Goal: Task Accomplishment & Management: Complete application form

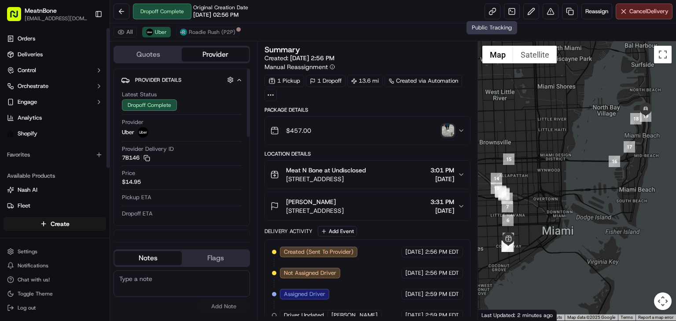
click at [38, 222] on html "MeatnBone [EMAIL_ADDRESS][DOMAIN_NAME] Toggle Sidebar Orders Deliveries Control…" at bounding box center [338, 160] width 676 height 321
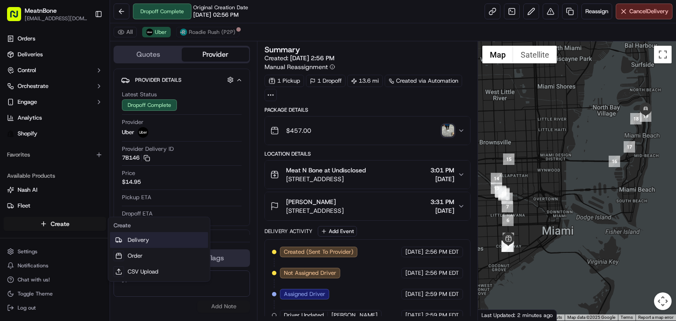
click at [137, 234] on link "Delivery" at bounding box center [159, 240] width 98 height 16
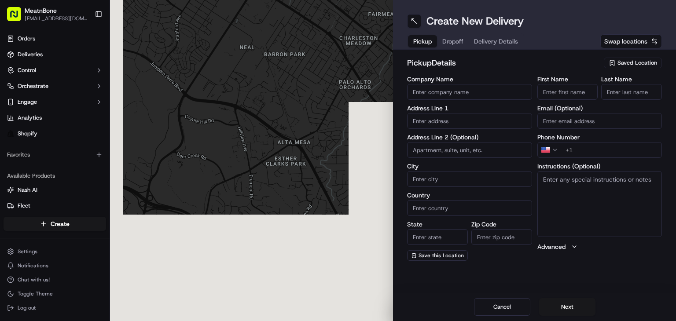
click at [631, 32] on div "Create New Delivery Pickup Dropoff Delivery Details Swap locations" at bounding box center [534, 25] width 283 height 50
click at [624, 67] on div "pickup Details Saved Location" at bounding box center [534, 65] width 255 height 16
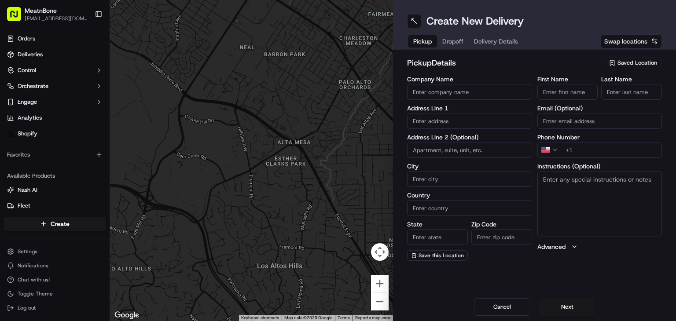
click at [627, 64] on span "Saved Location" at bounding box center [637, 63] width 40 height 8
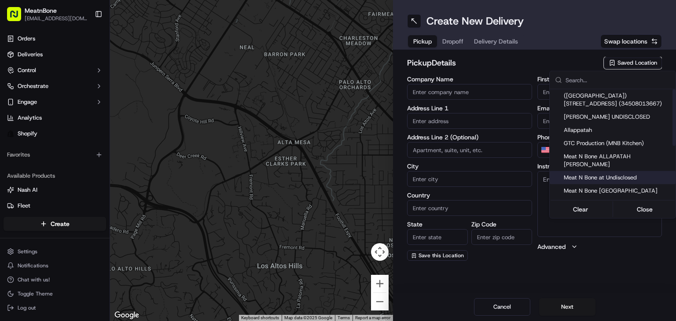
click at [636, 174] on span "Meat N Bone at Undisclosed" at bounding box center [618, 178] width 108 height 8
type input "Meat N Bone at Undisclosed"
type input "2207 Coral Wy"
type input "Coral Gables"
type input "US"
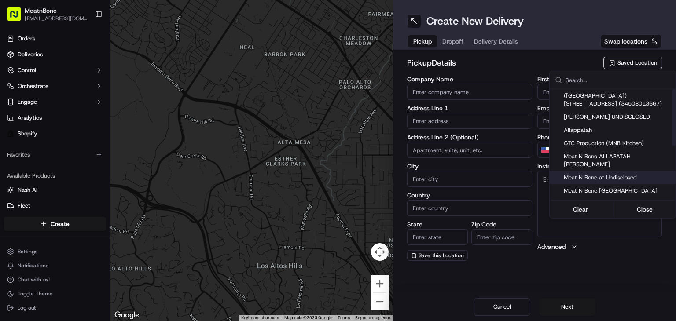
type input "FL"
type input "33145"
type input "Meat N"
type input "Bone"
type input "[PHONE_NUMBER]"
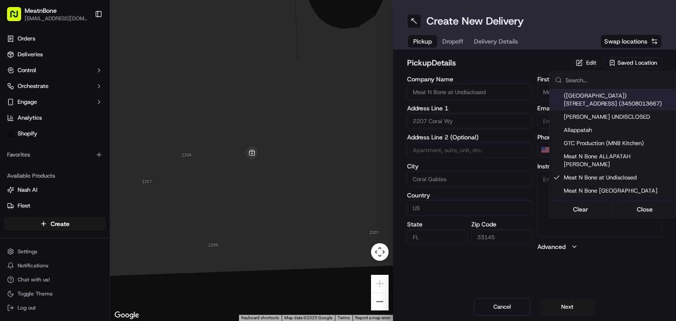
click at [586, 69] on html "MeatnBone [EMAIL_ADDRESS][DOMAIN_NAME] Toggle Sidebar Orders Deliveries Control…" at bounding box center [338, 160] width 676 height 321
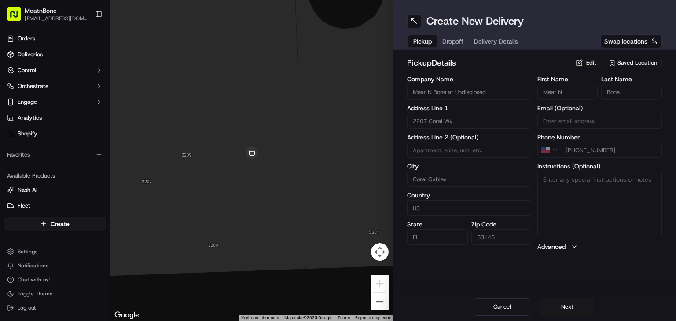
click at [586, 64] on button "Edit" at bounding box center [586, 63] width 32 height 11
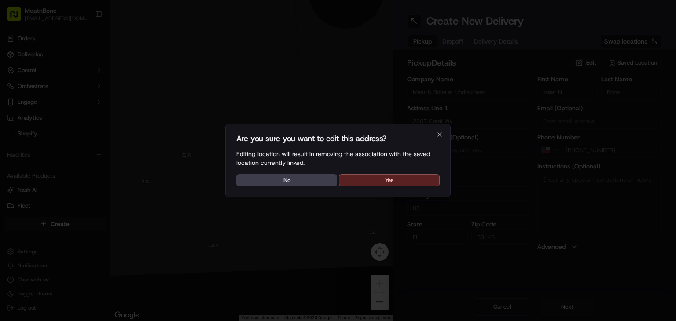
click at [399, 191] on div "Are you sure you want to edit this address? Editing location will result in rem…" at bounding box center [337, 161] width 225 height 74
click at [404, 184] on button "Yes" at bounding box center [389, 180] width 101 height 12
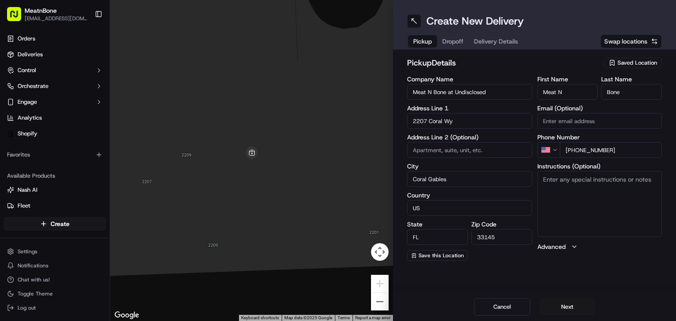
drag, startPoint x: 489, startPoint y: 97, endPoint x: 448, endPoint y: 103, distance: 41.3
click at [448, 103] on div "Company Name Meat N Bone at Undisclosed Address Line 1 2207 Coral Wy Address Li…" at bounding box center [469, 168] width 125 height 185
type input "Meat N Bone"
click at [570, 307] on button "Next" at bounding box center [567, 307] width 56 height 18
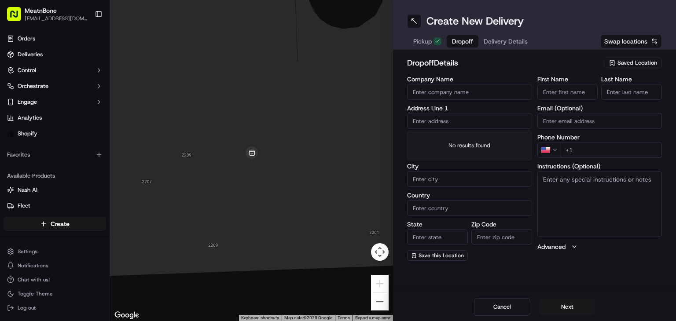
click at [431, 119] on input "text" at bounding box center [469, 121] width 125 height 16
paste input "[STREET_ADDRESS]"
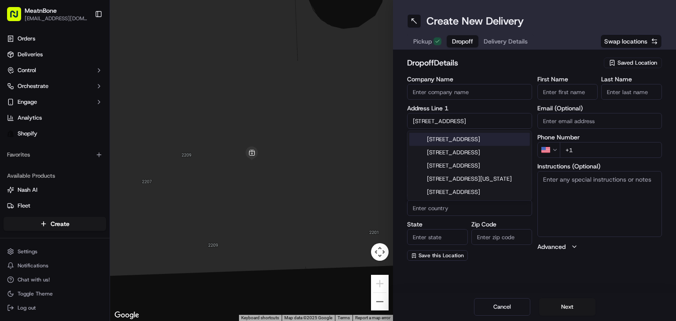
click at [481, 137] on div "[STREET_ADDRESS]" at bounding box center [469, 139] width 121 height 13
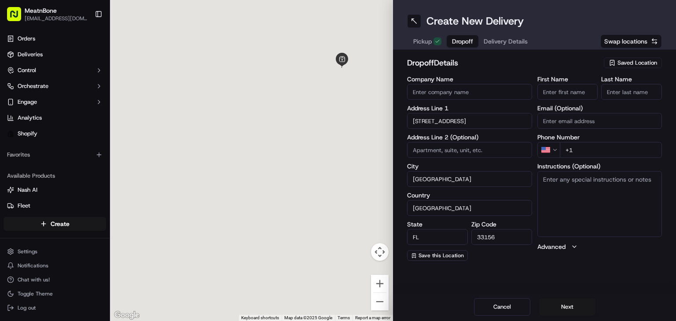
type input "[STREET_ADDRESS]"
type input "[GEOGRAPHIC_DATA]"
type input "FL"
type input "33156"
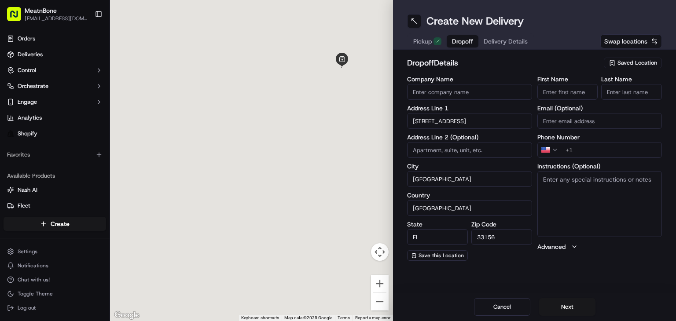
type input "[STREET_ADDRESS]"
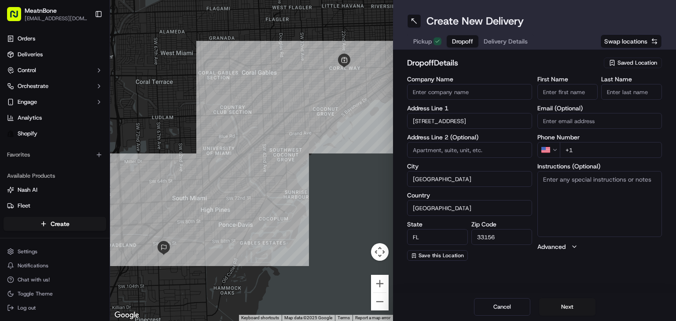
click at [578, 94] on input "First Name" at bounding box center [567, 92] width 61 height 16
paste input "[PERSON_NAME]"
drag, startPoint x: 563, startPoint y: 91, endPoint x: 579, endPoint y: 89, distance: 15.5
click at [593, 85] on input "[PERSON_NAME]" at bounding box center [567, 92] width 61 height 16
drag, startPoint x: 558, startPoint y: 92, endPoint x: 579, endPoint y: 97, distance: 21.7
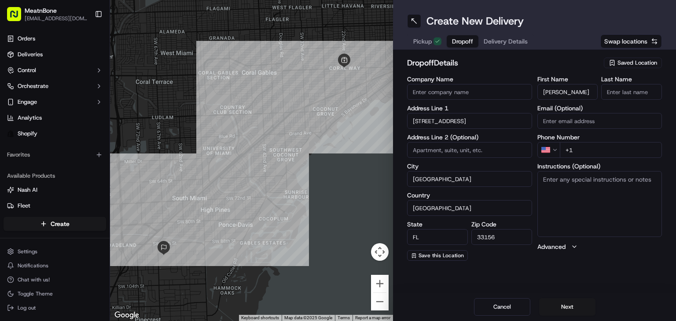
click at [618, 88] on div "First Name [PERSON_NAME] Last Name" at bounding box center [599, 88] width 125 height 24
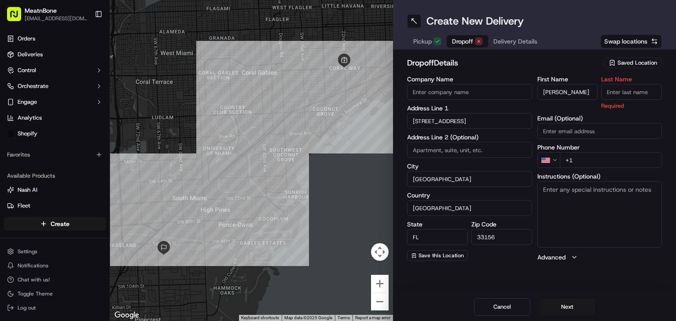
click at [587, 70] on div "dropoff Details Saved Location" at bounding box center [534, 65] width 255 height 16
click at [565, 91] on input "[PERSON_NAME]" at bounding box center [567, 92] width 61 height 16
click at [575, 87] on input "[PERSON_NAME]" at bounding box center [567, 92] width 61 height 16
drag, startPoint x: 580, startPoint y: 91, endPoint x: 563, endPoint y: 98, distance: 18.1
click at [565, 98] on input "[PERSON_NAME]" at bounding box center [567, 92] width 61 height 16
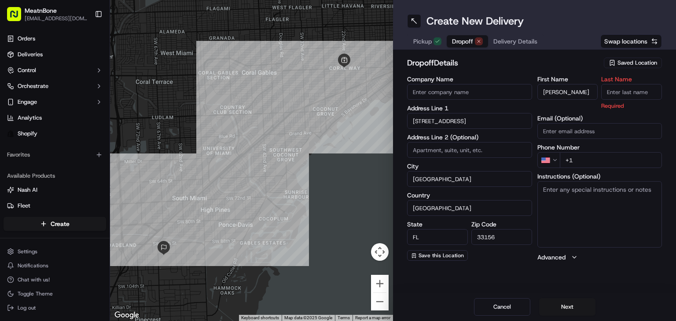
type input "[PERSON_NAME]"
click at [642, 95] on input "Last Name" at bounding box center [631, 92] width 61 height 16
paste input "[PERSON_NAME]"
drag, startPoint x: 624, startPoint y: 92, endPoint x: 556, endPoint y: 104, distance: 69.7
click at [556, 104] on div "First Name [PERSON_NAME] Last Name [PERSON_NAME] Required" at bounding box center [599, 93] width 125 height 34
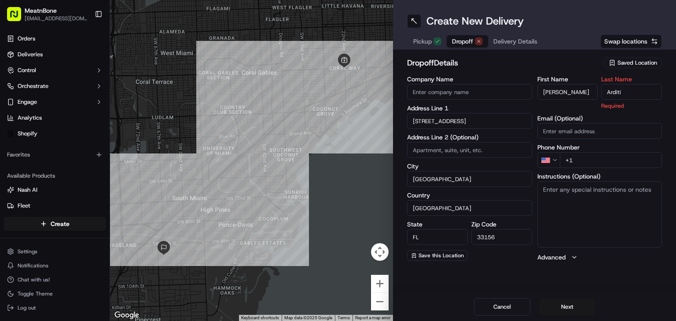
type input "Arditi"
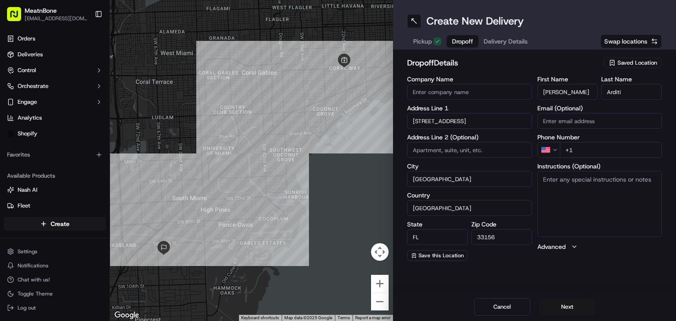
click at [583, 155] on input "+1" at bounding box center [611, 150] width 103 height 16
paste input "tel"
click at [588, 150] on input "+1" at bounding box center [611, 150] width 103 height 16
click at [588, 149] on input "+1" at bounding box center [611, 150] width 103 height 16
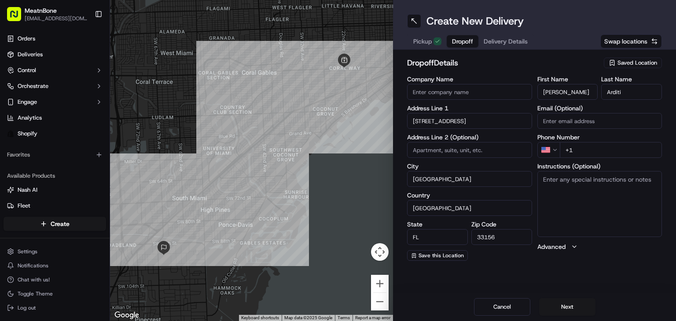
paste input "[PHONE_NUMBER]"
type input "[PHONE_NUMBER]"
click at [568, 304] on button "Next" at bounding box center [567, 307] width 56 height 18
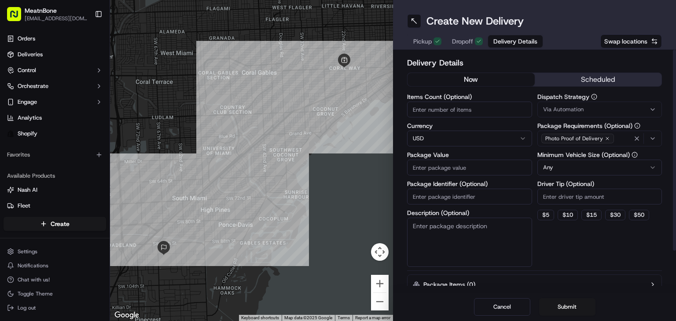
click at [485, 170] on input "Package Value" at bounding box center [469, 168] width 125 height 16
type input "300"
click at [562, 305] on button "Submit" at bounding box center [567, 307] width 56 height 18
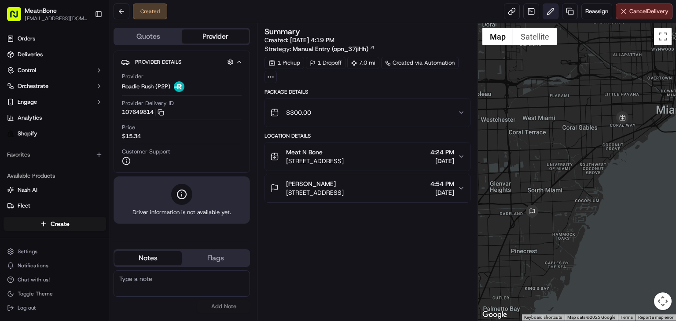
click at [551, 10] on button at bounding box center [551, 12] width 16 height 16
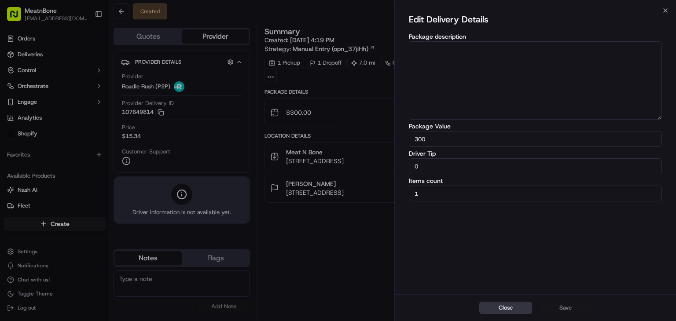
drag, startPoint x: 523, startPoint y: 305, endPoint x: 532, endPoint y: 253, distance: 52.7
click at [523, 305] on button "Close" at bounding box center [505, 308] width 53 height 12
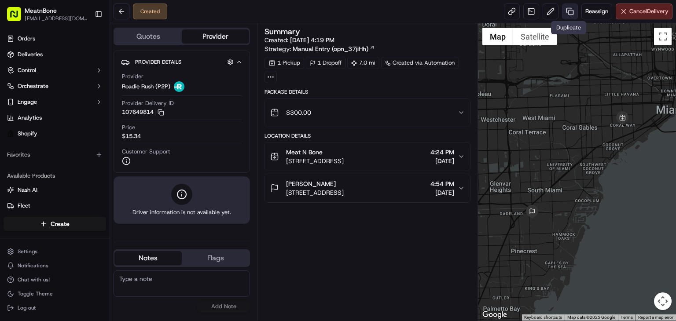
click at [566, 13] on link at bounding box center [570, 12] width 16 height 16
click at [588, 10] on span "Reassign" at bounding box center [596, 11] width 23 height 8
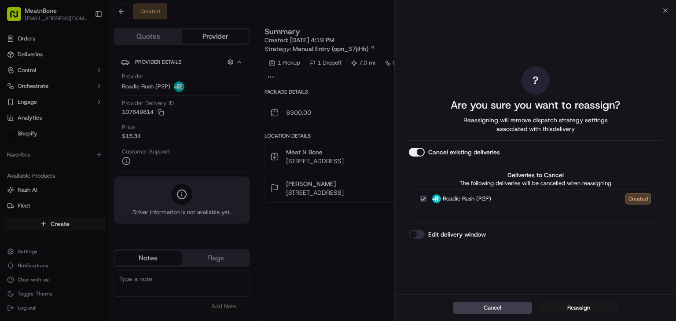
click at [569, 301] on div "Cancel Reassign" at bounding box center [535, 307] width 281 height 27
click at [571, 307] on button "Reassign" at bounding box center [578, 308] width 79 height 12
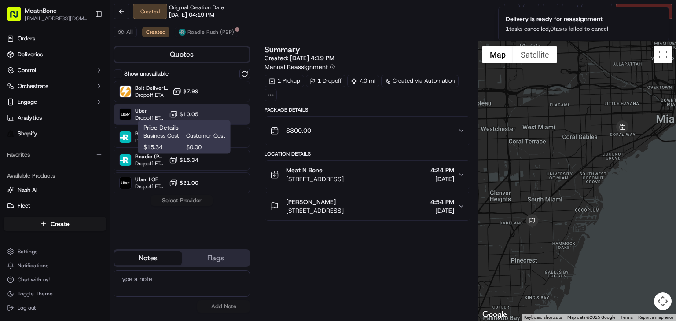
click at [185, 114] on span "$10.05" at bounding box center [189, 114] width 19 height 7
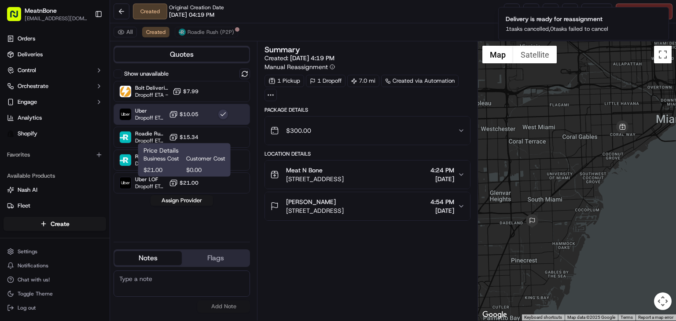
click at [185, 199] on button "Assign Provider" at bounding box center [182, 200] width 62 height 11
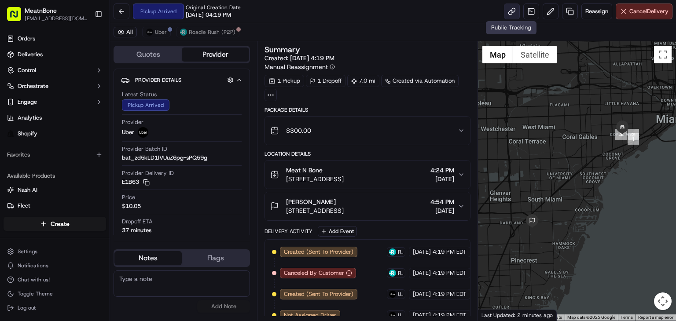
click at [517, 5] on link at bounding box center [512, 12] width 16 height 16
drag, startPoint x: 412, startPoint y: 71, endPoint x: 177, endPoint y: 18, distance: 241.0
click at [402, 68] on div "Summary Created: [DATE] 4:19 PM Manual Reassignment 1 Pickup 1 Dropoff 7.0 mi C…" at bounding box center [367, 73] width 206 height 55
